Goal: Task Accomplishment & Management: Manage account settings

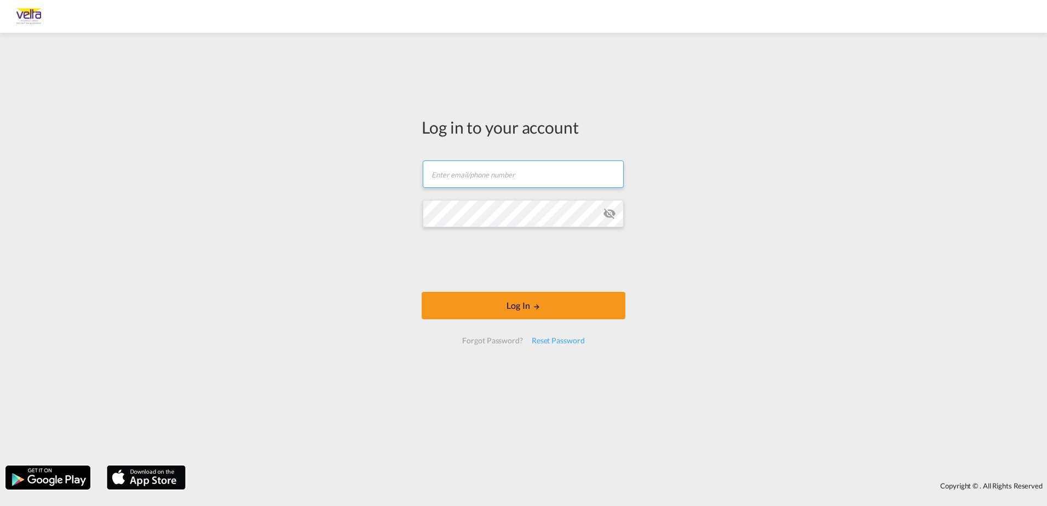
click at [468, 176] on input "text" at bounding box center [523, 173] width 201 height 27
type input "[PERSON_NAME][EMAIL_ADDRESS][PERSON_NAME][PERSON_NAME][DOMAIN_NAME]"
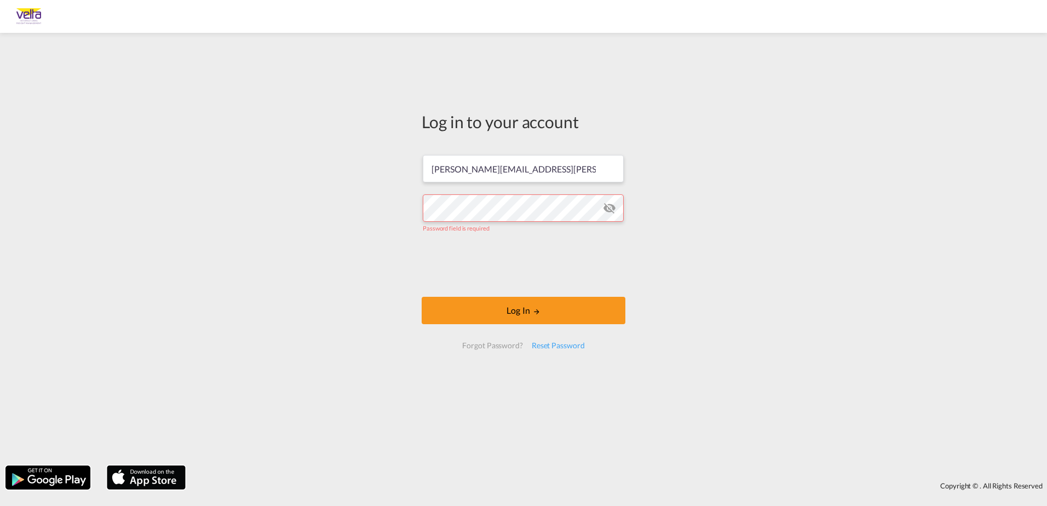
drag, startPoint x: 905, startPoint y: 210, endPoint x: 928, endPoint y: 83, distance: 128.6
click at [905, 210] on div "Log in to your account [PERSON_NAME][EMAIL_ADDRESS][PERSON_NAME][PERSON_NAME][D…" at bounding box center [523, 249] width 1047 height 422
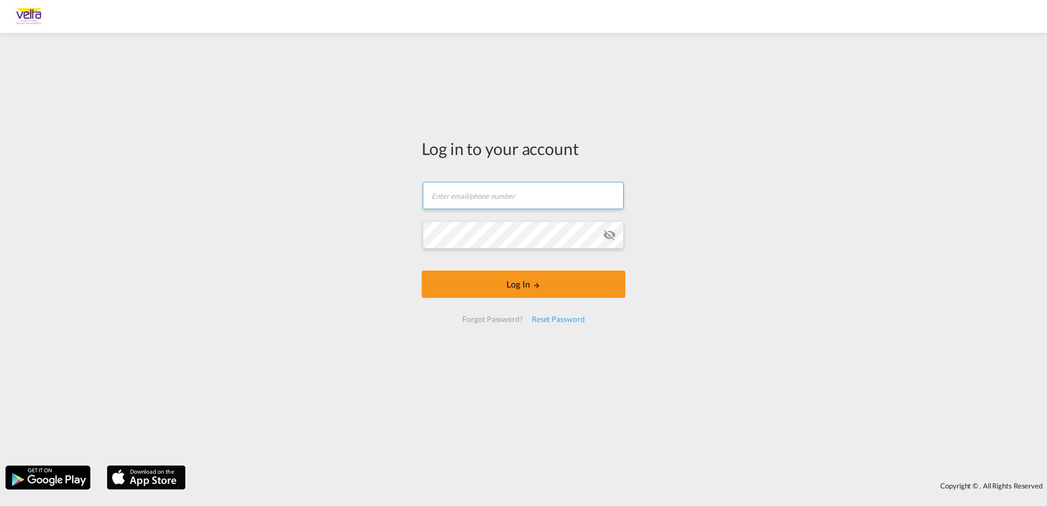
click at [497, 194] on input "text" at bounding box center [523, 195] width 201 height 27
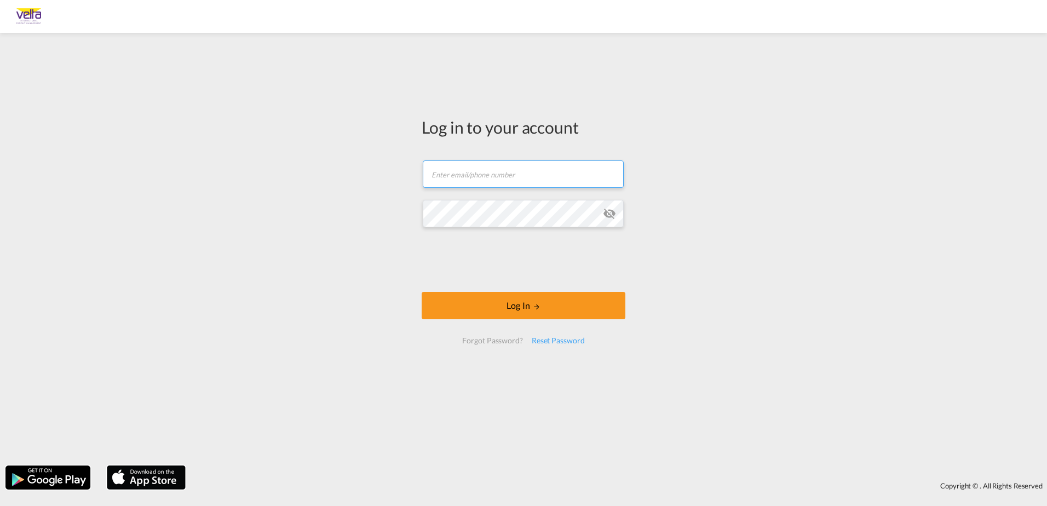
drag, startPoint x: 478, startPoint y: 186, endPoint x: 483, endPoint y: 180, distance: 8.1
click at [478, 186] on input "text" at bounding box center [523, 173] width 201 height 27
type input "[PERSON_NAME][EMAIL_ADDRESS][PERSON_NAME][PERSON_NAME][DOMAIN_NAME]"
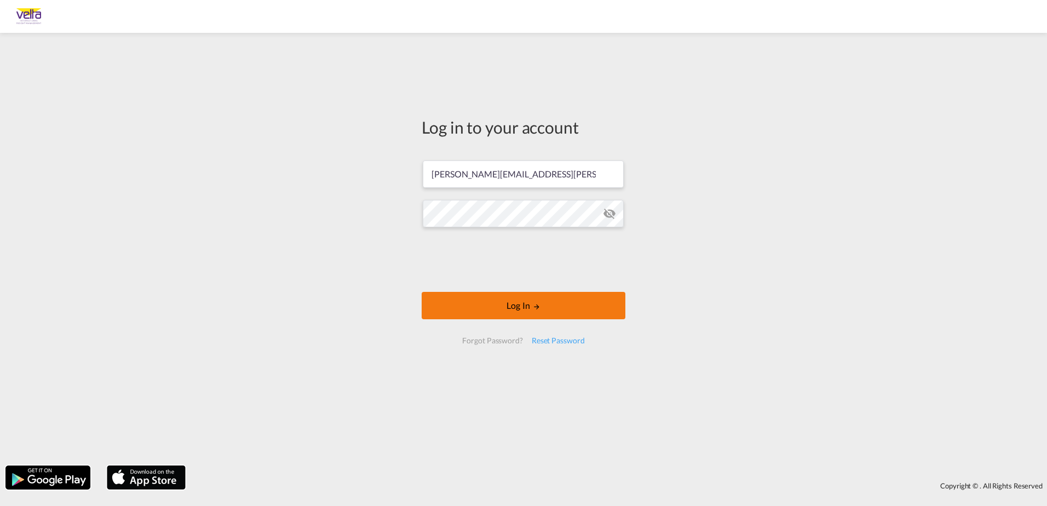
click at [546, 312] on button "Log In" at bounding box center [524, 305] width 204 height 27
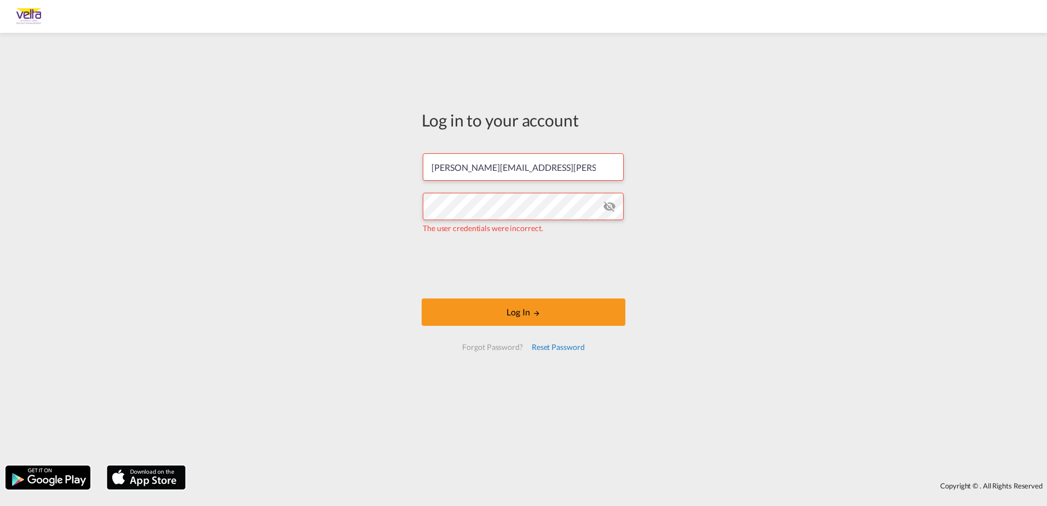
click at [559, 346] on div "Reset Password" at bounding box center [558, 347] width 62 height 20
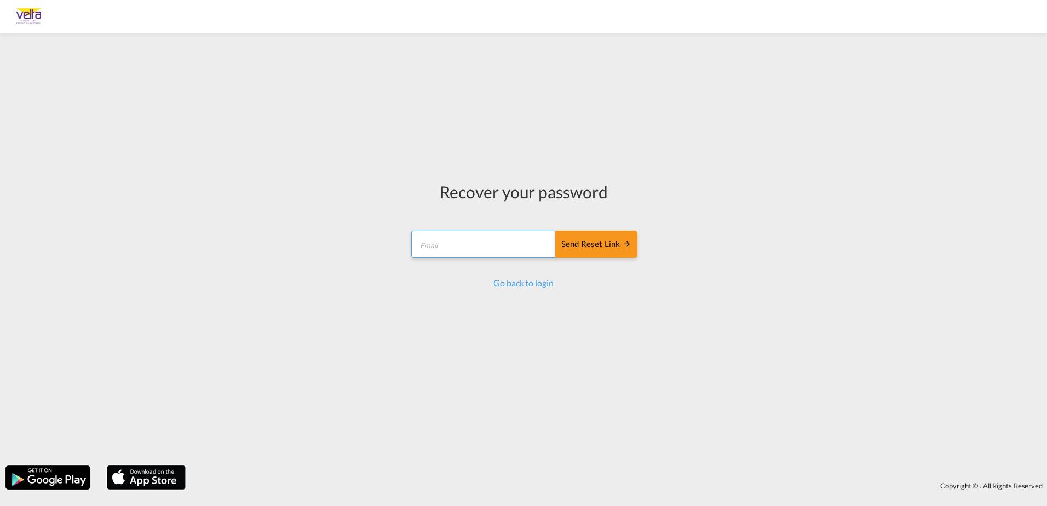
click at [507, 249] on form "Send reset link Email field is required Send reset link" at bounding box center [524, 246] width 228 height 52
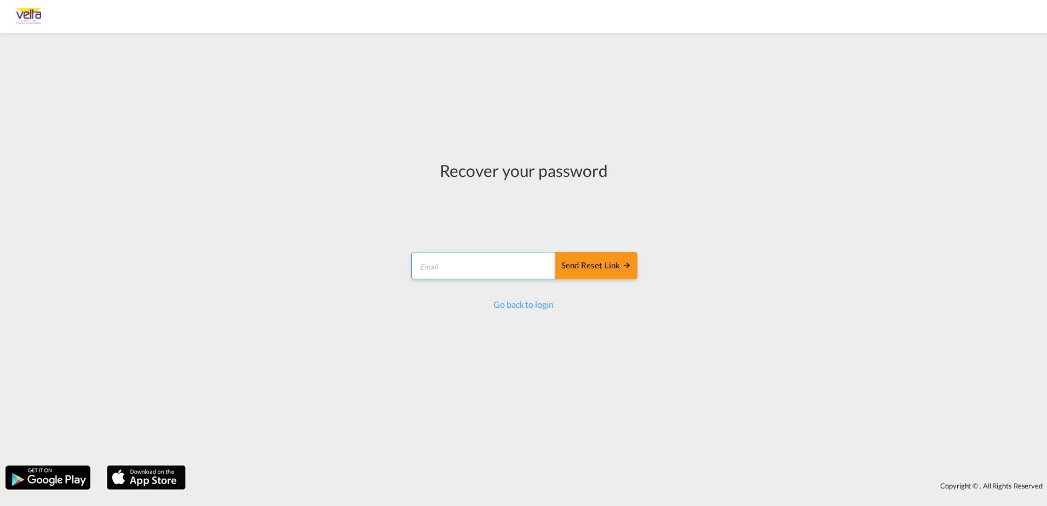
type input "[PERSON_NAME][EMAIL_ADDRESS][PERSON_NAME][PERSON_NAME][DOMAIN_NAME]"
click at [596, 256] on button "Send reset link" at bounding box center [596, 265] width 82 height 27
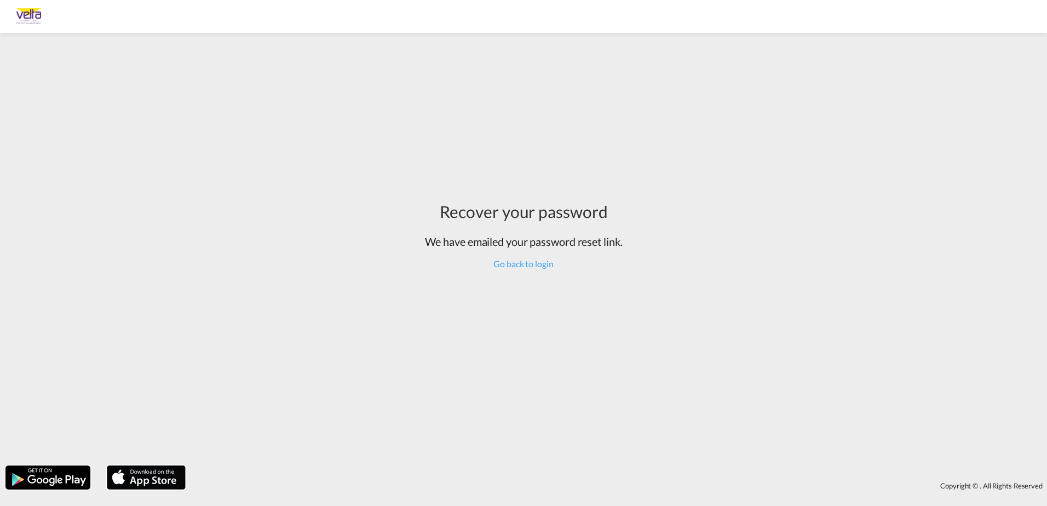
click at [274, 131] on div "Recover your password We have emailed your password reset link. Go back to login" at bounding box center [523, 249] width 1047 height 422
